Goal: Use online tool/utility: Utilize a website feature to perform a specific function

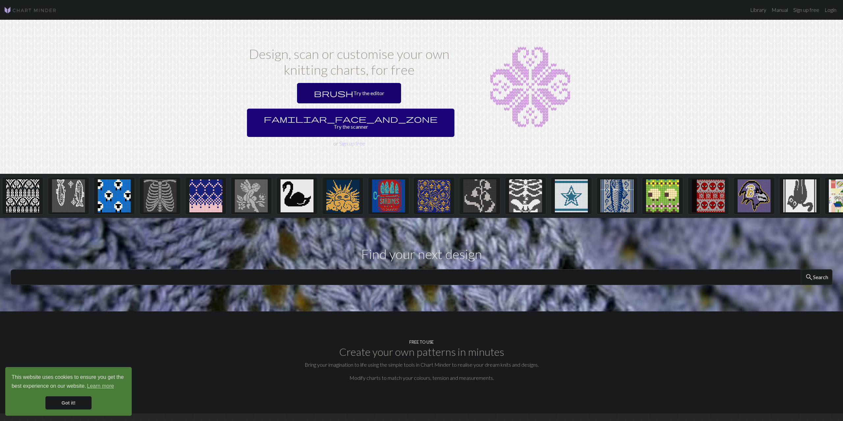
click at [302, 92] on link "brush Try the editor" at bounding box center [349, 93] width 104 height 20
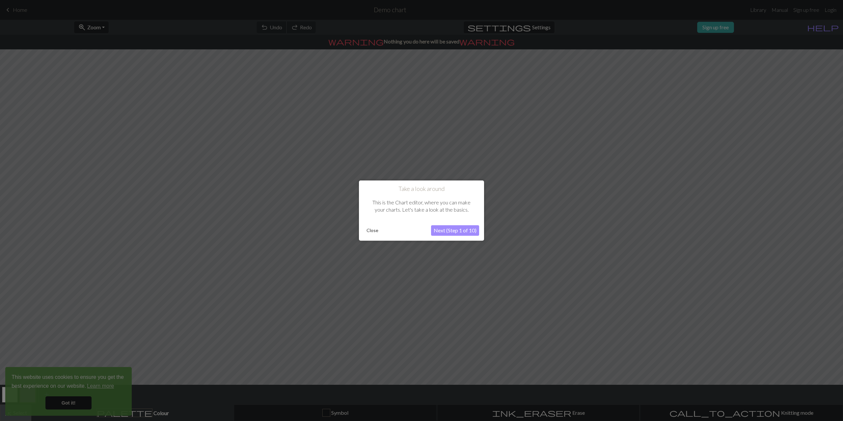
click at [438, 231] on button "Next (Step 1 of 10)" at bounding box center [455, 230] width 48 height 11
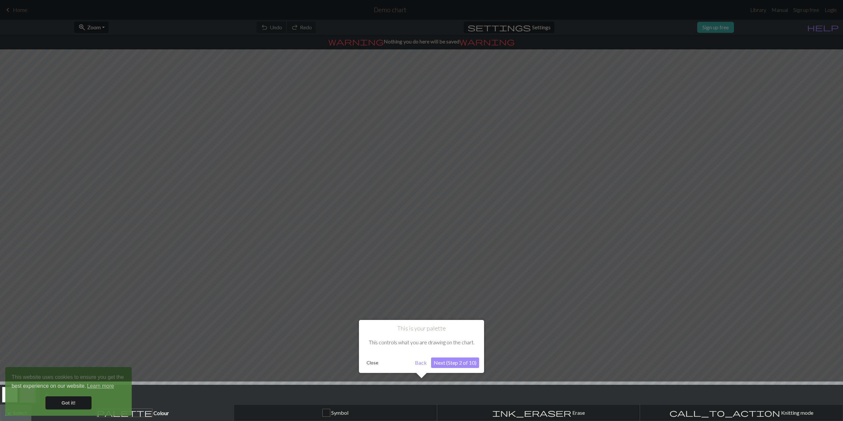
click at [462, 363] on button "Next (Step 2 of 10)" at bounding box center [455, 362] width 48 height 11
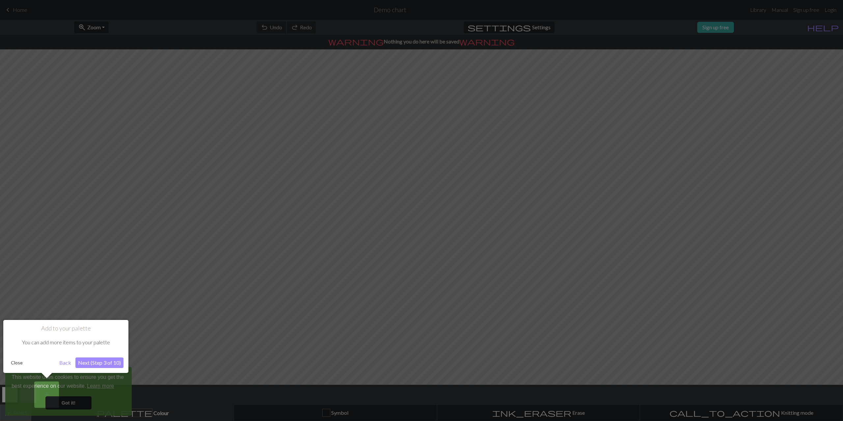
click at [108, 363] on button "Next (Step 3 of 10)" at bounding box center [99, 362] width 48 height 11
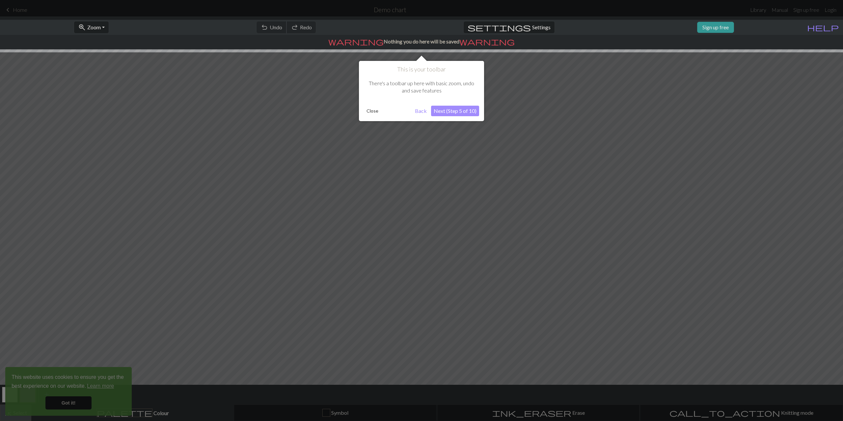
click at [82, 407] on div at bounding box center [421, 210] width 843 height 421
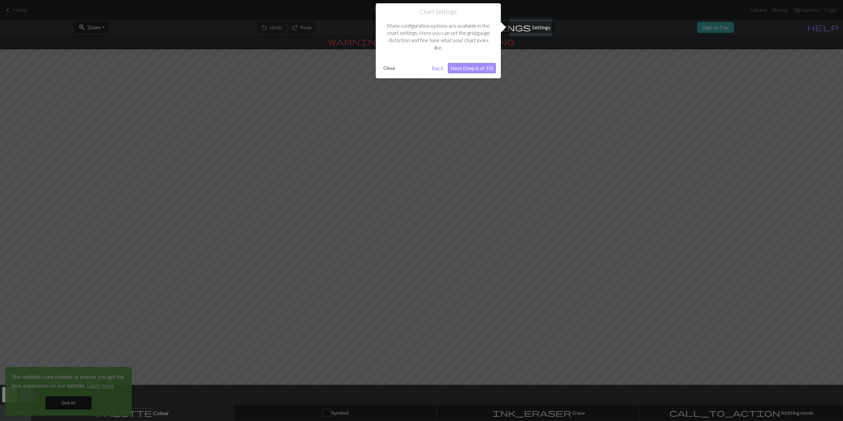
click at [474, 66] on button "Next (Step 6 of 10)" at bounding box center [472, 68] width 48 height 11
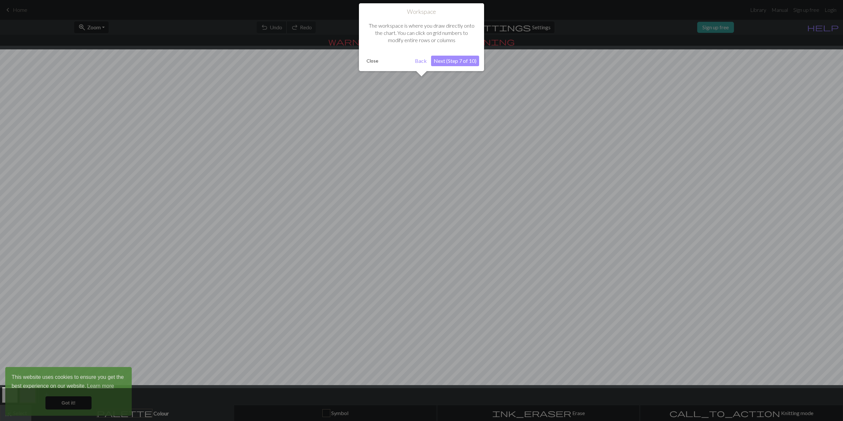
click at [459, 64] on button "Next (Step 7 of 10)" at bounding box center [455, 61] width 48 height 11
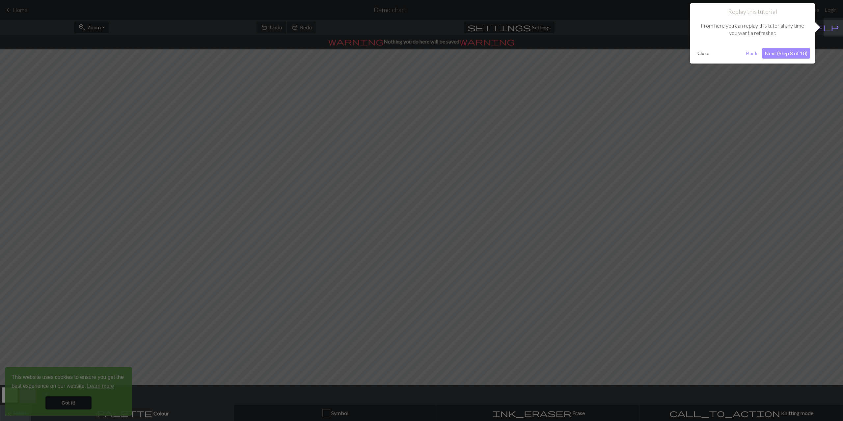
click at [777, 56] on button "Next (Step 8 of 10)" at bounding box center [786, 53] width 48 height 11
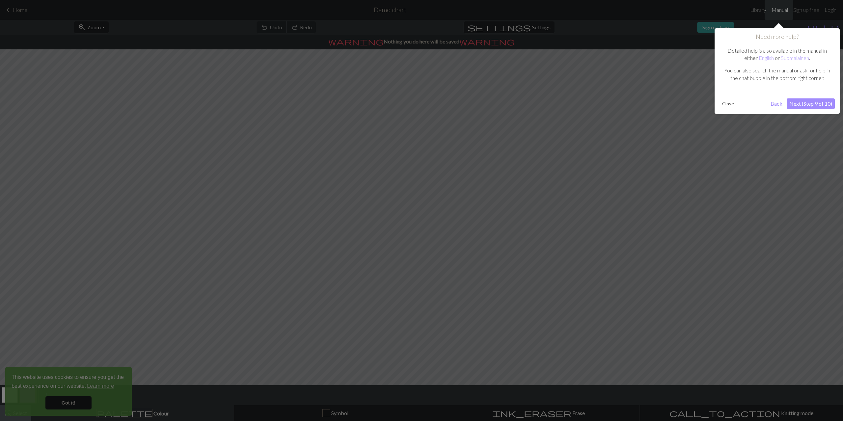
click at [796, 104] on button "Next (Step 9 of 10)" at bounding box center [810, 103] width 48 height 11
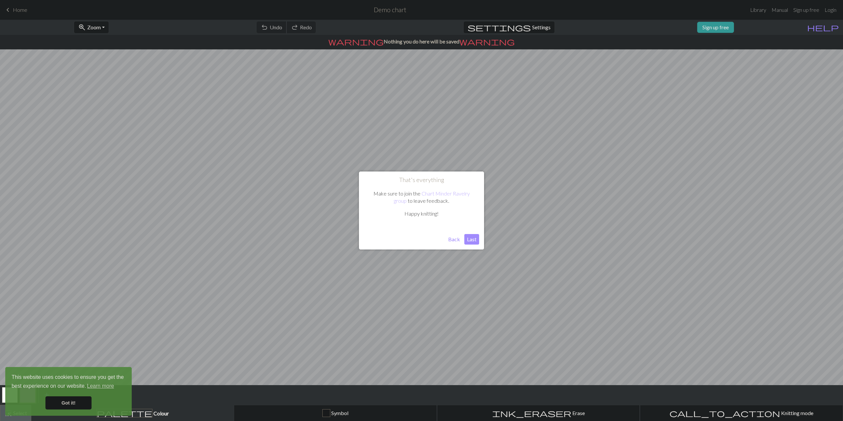
click at [471, 241] on button "Last" at bounding box center [471, 239] width 15 height 11
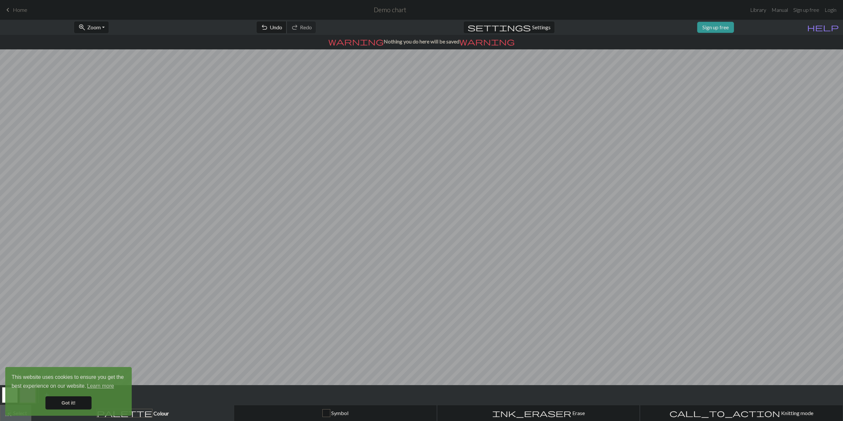
click at [282, 30] on span "Undo" at bounding box center [276, 27] width 13 height 6
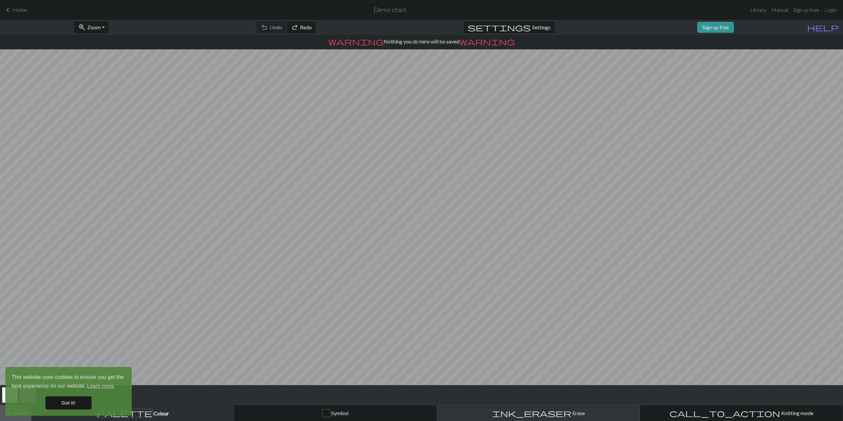
click at [525, 412] on div "ink_eraser Erase Erase" at bounding box center [538, 413] width 195 height 8
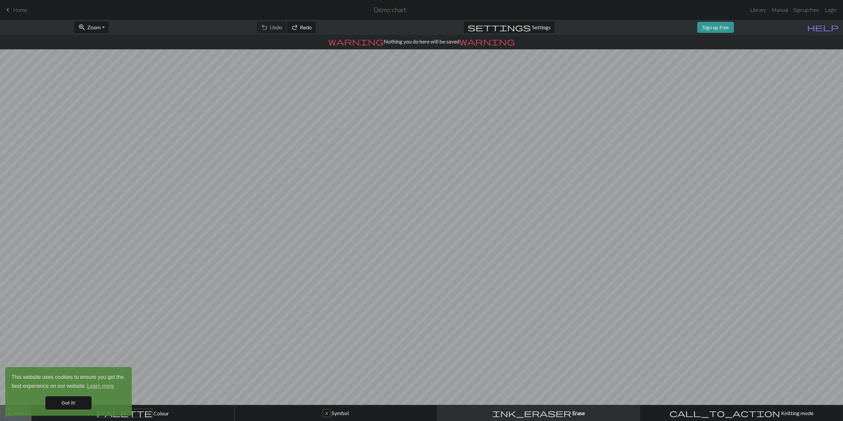
click at [76, 403] on link "Got it!" at bounding box center [68, 402] width 46 height 13
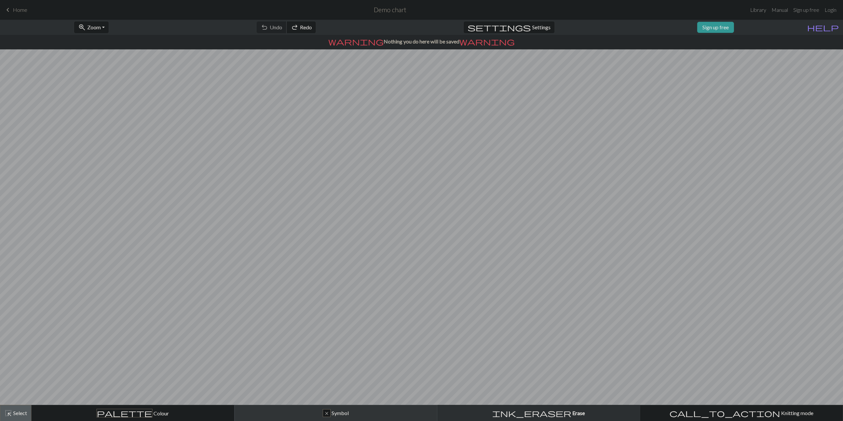
click at [334, 412] on span "Symbol" at bounding box center [339, 413] width 18 height 6
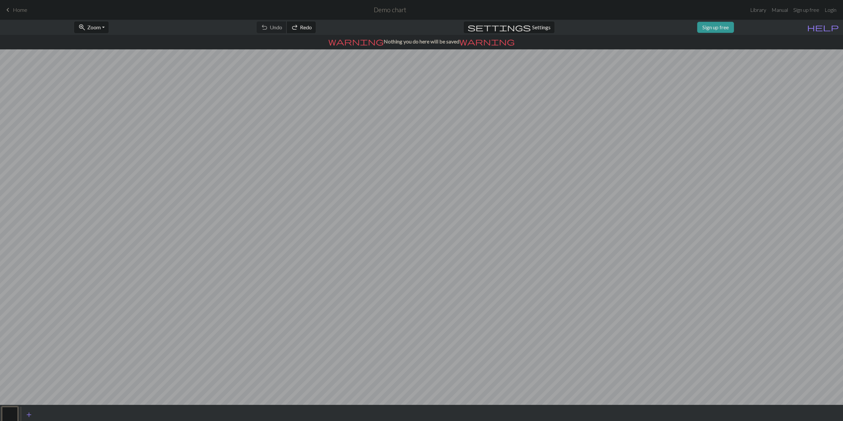
click at [13, 416] on button "button" at bounding box center [10, 415] width 16 height 16
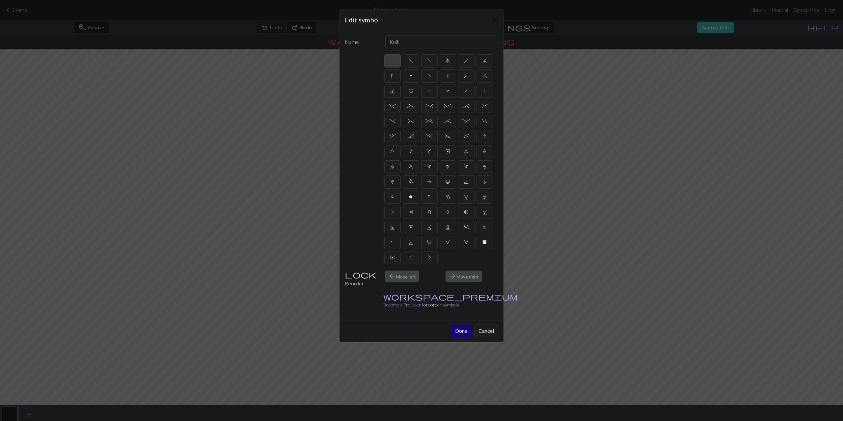
click at [29, 416] on div "Edit symbol Name Knit d f g h j k p s t F H J O P T / | - _ % ^ * & ) ( + ; : "…" at bounding box center [421, 210] width 843 height 421
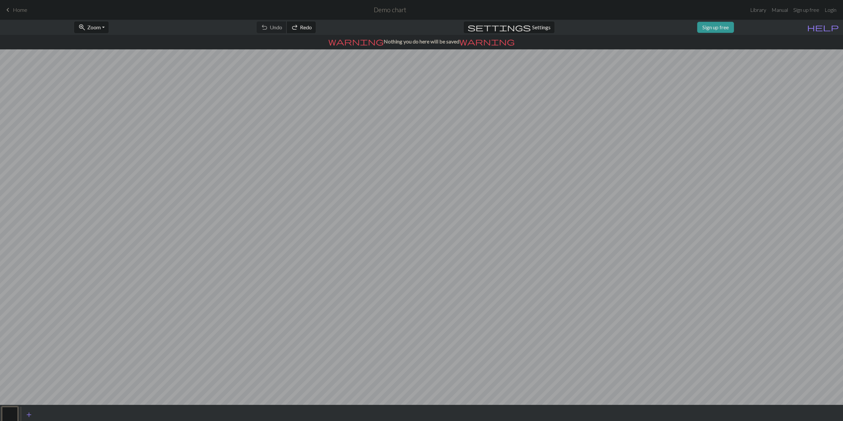
click at [12, 419] on button "button" at bounding box center [10, 415] width 16 height 16
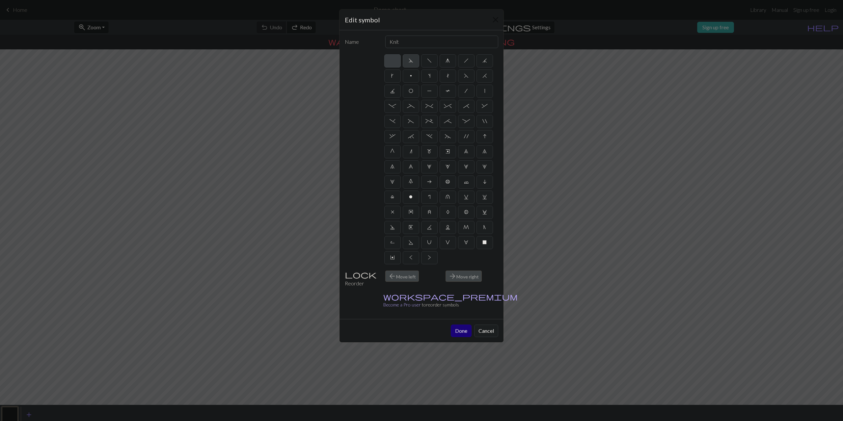
click at [412, 65] on label "d" at bounding box center [411, 60] width 16 height 13
click at [412, 61] on input "d" at bounding box center [410, 59] width 4 height 4
radio input "true"
type input "sk2p"
click at [431, 63] on span "f" at bounding box center [429, 60] width 5 height 5
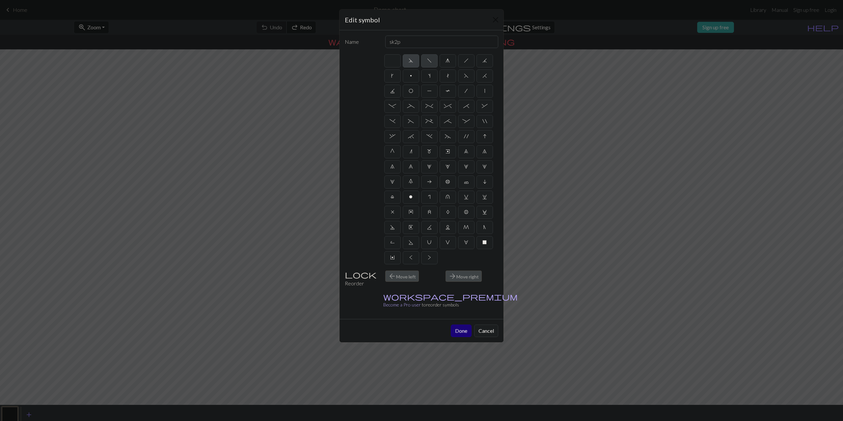
click at [431, 61] on input "f" at bounding box center [429, 59] width 4 height 4
radio input "true"
type input "left leaning decrease"
click at [450, 62] on label "g" at bounding box center [447, 60] width 16 height 13
click at [450, 61] on input "g" at bounding box center [447, 59] width 4 height 4
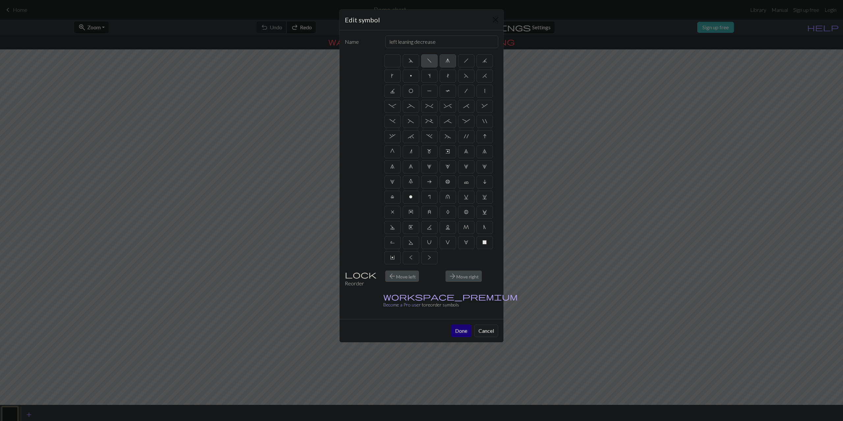
radio input "true"
type input "sk2p"
click at [443, 91] on label "T" at bounding box center [447, 91] width 16 height 13
click at [445, 91] on input "T" at bounding box center [447, 89] width 4 height 4
radio input "true"
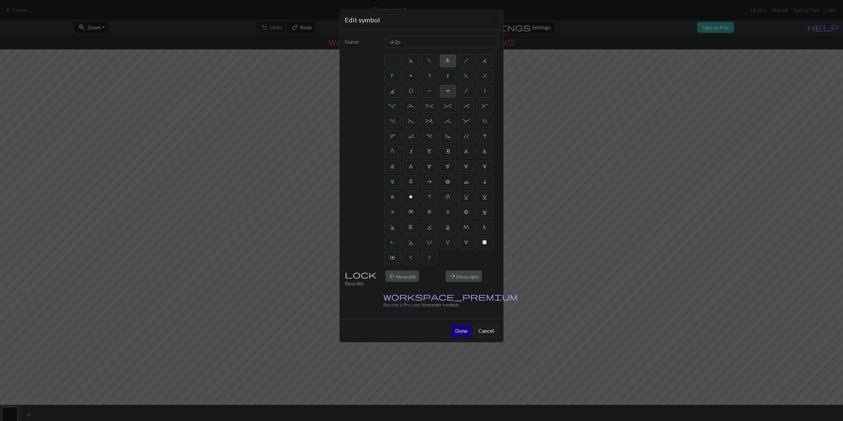
type input "ptbl"
click at [411, 139] on label "`" at bounding box center [411, 136] width 16 height 13
click at [411, 137] on input "`" at bounding box center [410, 134] width 4 height 4
radio input "true"
type input "3+ stitch right twist"
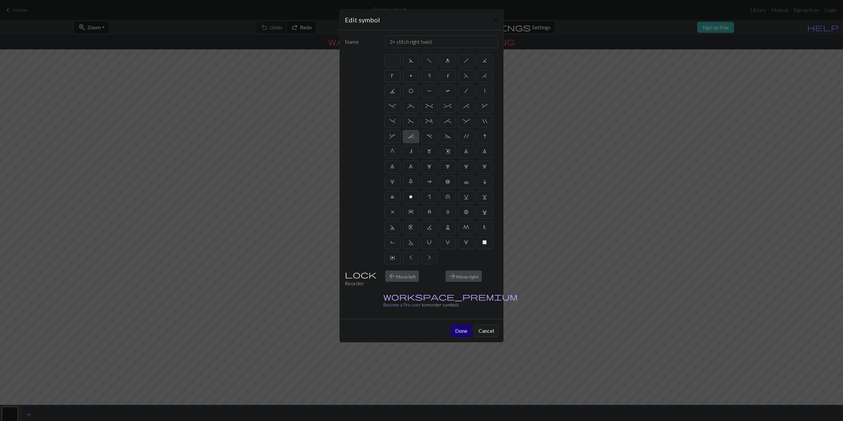
click at [256, 122] on div "Edit symbol Name 3+ stitch right twist d f g h j k p s t F H J O P T / | - _ % …" at bounding box center [421, 210] width 843 height 421
